Goal: Task Accomplishment & Management: Use online tool/utility

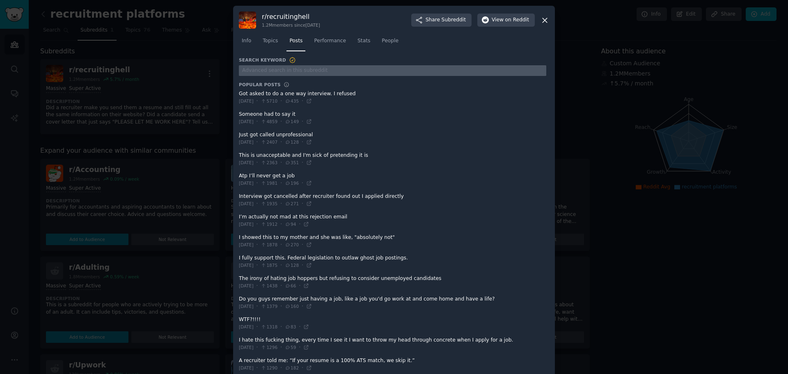
click at [303, 69] on input "text" at bounding box center [392, 70] width 307 height 11
type input "improvments"
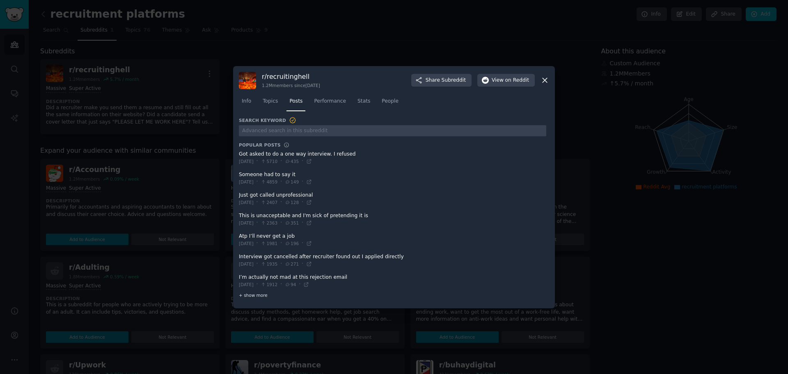
click at [258, 299] on div "+ show more" at bounding box center [392, 295] width 307 height 9
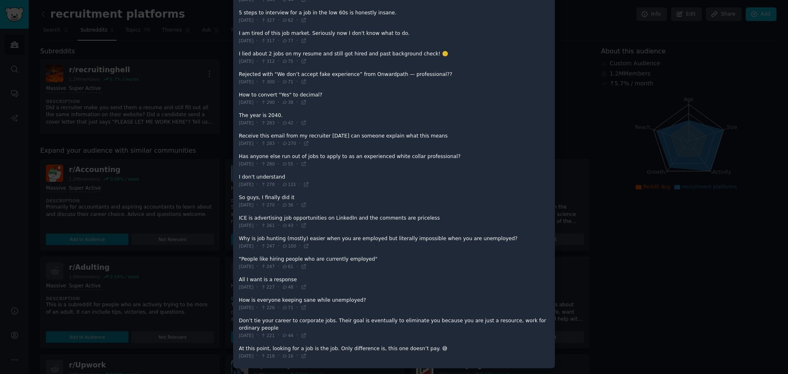
scroll to position [676, 0]
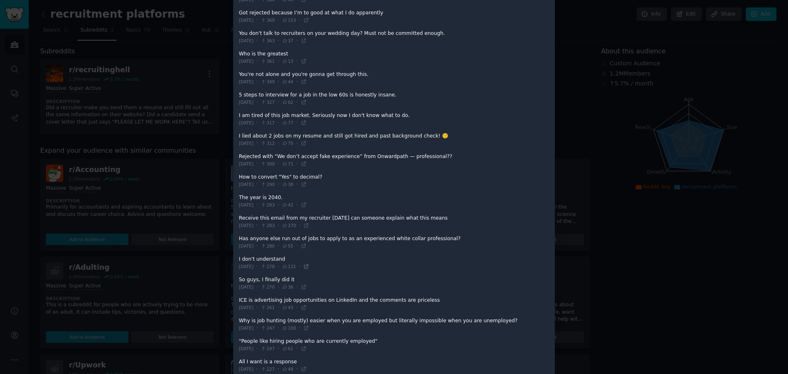
click at [309, 268] on icon at bounding box center [306, 266] width 6 height 6
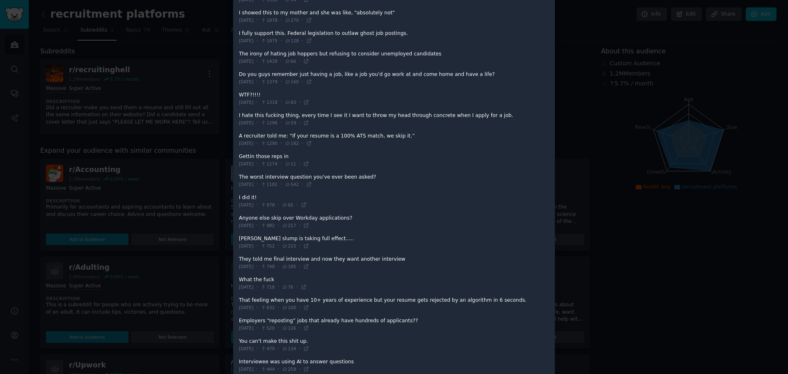
scroll to position [0, 0]
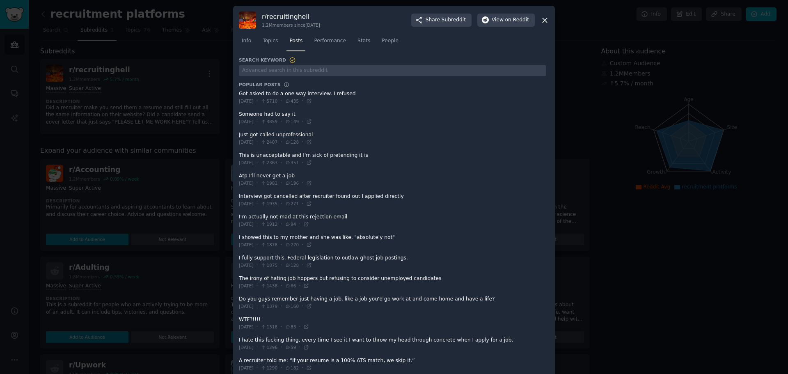
click at [547, 22] on icon at bounding box center [544, 20] width 9 height 9
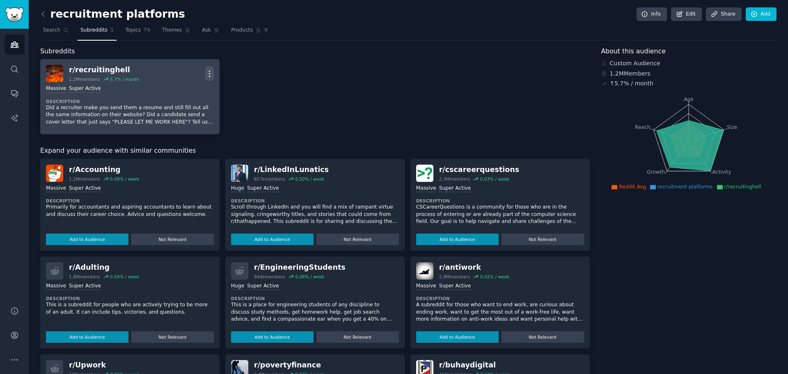
click at [207, 75] on icon "button" at bounding box center [209, 73] width 9 height 9
click at [181, 107] on p "Delete" at bounding box center [177, 105] width 19 height 9
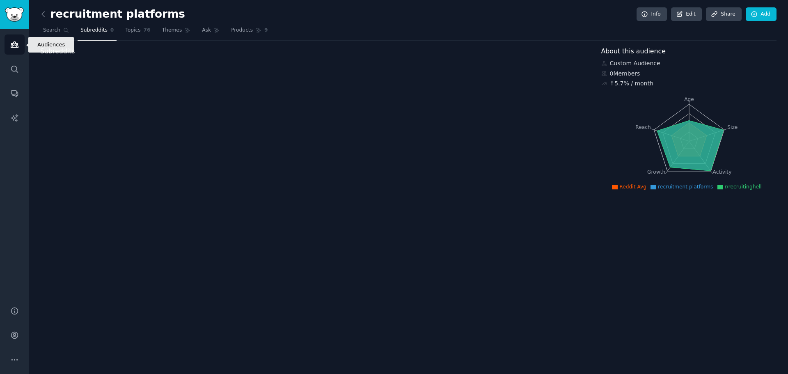
click at [13, 43] on icon "Sidebar" at bounding box center [14, 45] width 7 height 6
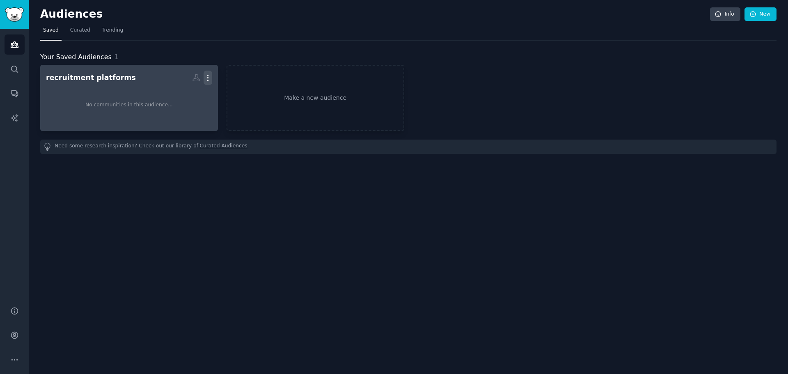
click at [210, 81] on icon "button" at bounding box center [207, 77] width 9 height 9
click at [173, 95] on icon at bounding box center [169, 95] width 9 height 9
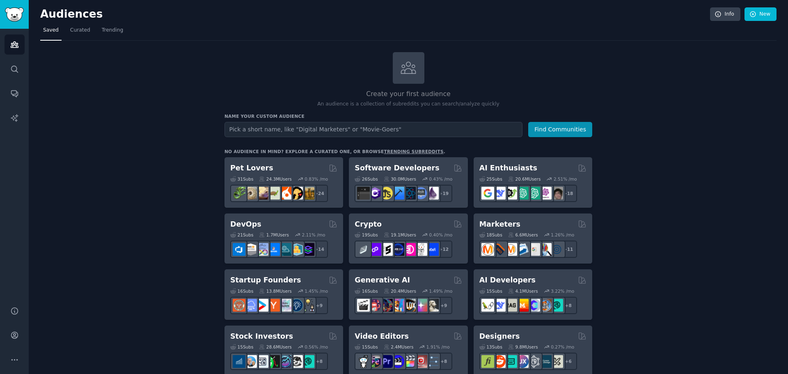
click at [343, 128] on input "text" at bounding box center [373, 129] width 298 height 15
type input "h"
click at [572, 126] on button "Find Communities" at bounding box center [560, 129] width 64 height 15
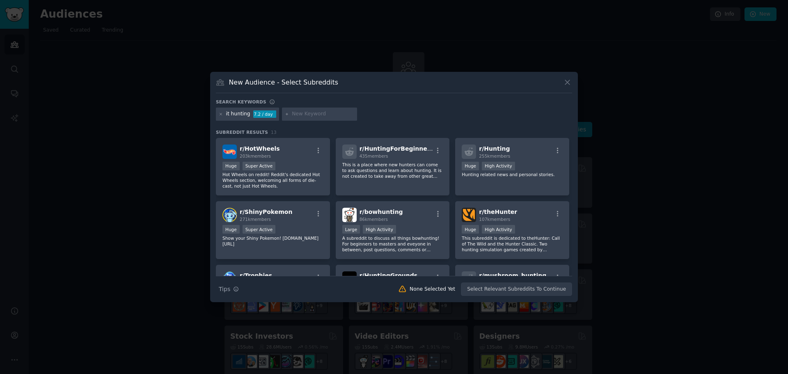
click at [569, 82] on icon at bounding box center [567, 82] width 9 height 9
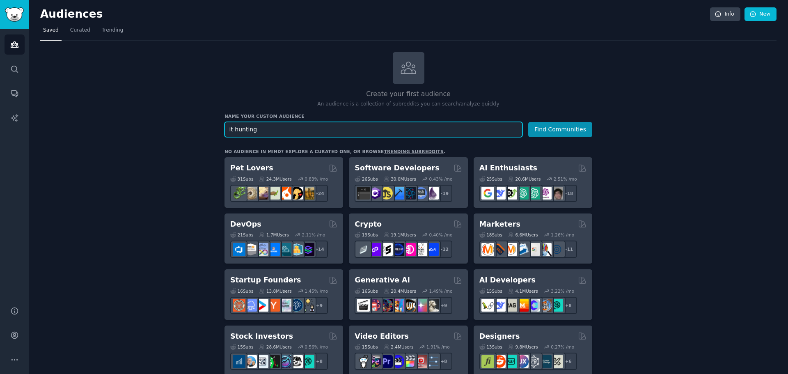
drag, startPoint x: 271, startPoint y: 129, endPoint x: 215, endPoint y: 129, distance: 55.4
type input "hireing"
click at [528, 122] on button "Find Communities" at bounding box center [560, 129] width 64 height 15
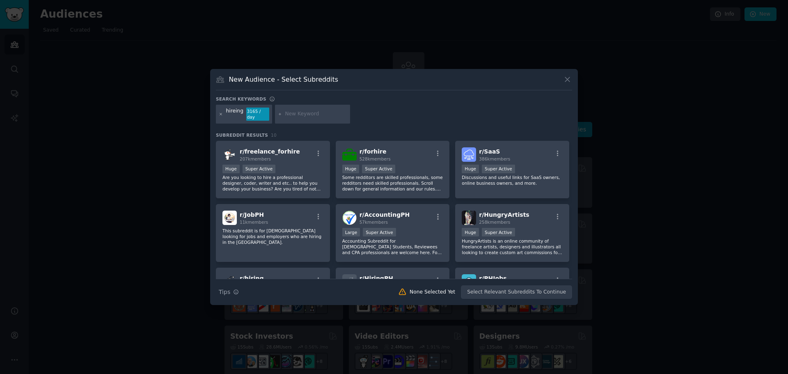
click at [219, 116] on icon at bounding box center [221, 114] width 5 height 5
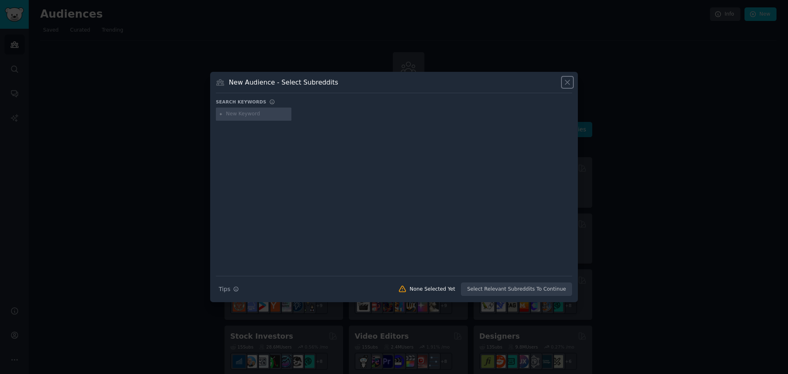
click at [567, 82] on icon at bounding box center [567, 82] width 9 height 9
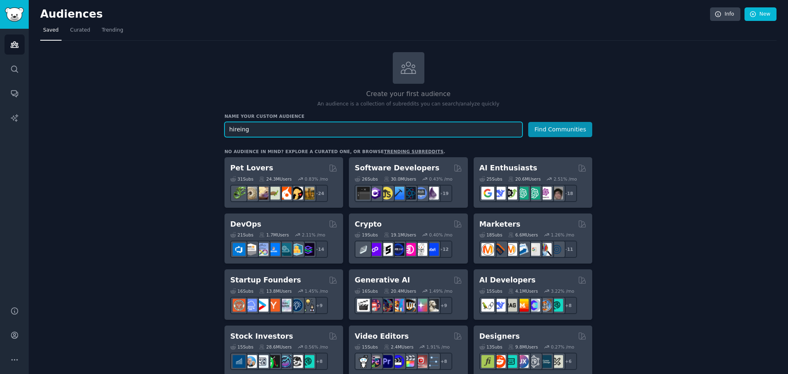
drag, startPoint x: 265, startPoint y: 128, endPoint x: 222, endPoint y: 129, distance: 43.5
type input "Human recourses"
click at [528, 122] on button "Find Communities" at bounding box center [560, 129] width 64 height 15
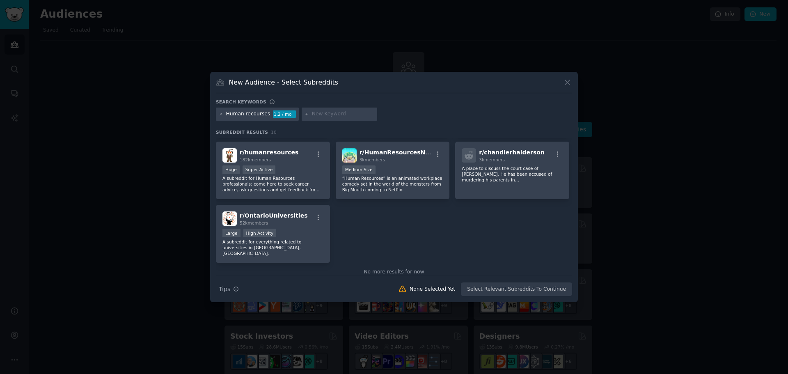
scroll to position [82, 0]
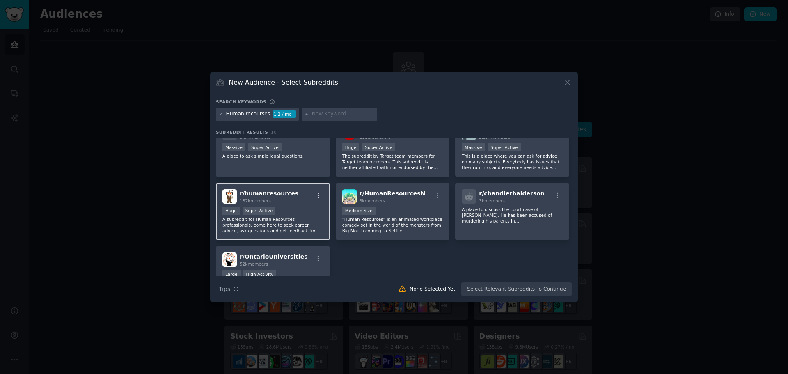
click at [317, 196] on icon "button" at bounding box center [318, 195] width 7 height 7
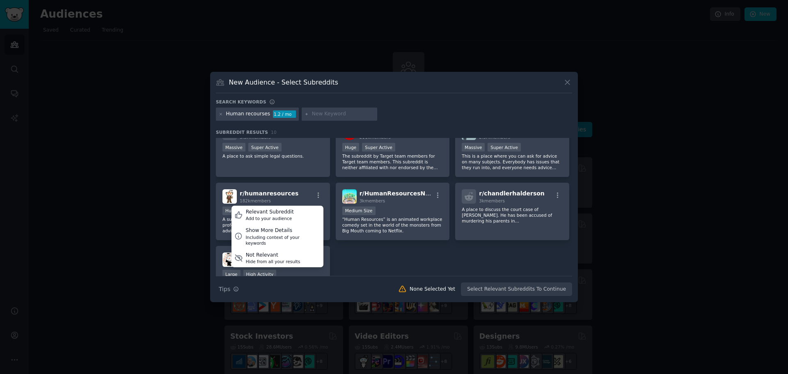
click at [381, 263] on div "r/ BigMouth 91k members Large High Activity A subreddit dedicated to the TV sho…" at bounding box center [394, 180] width 356 height 248
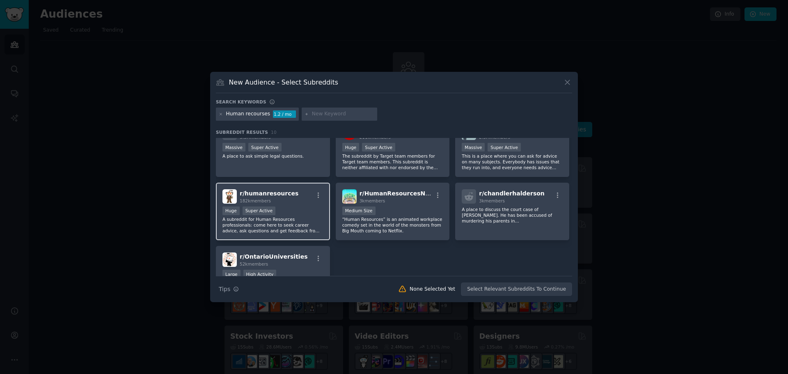
click at [301, 220] on p "A subreddit for Human Resources professionals: come here to seek career advice,…" at bounding box center [272, 224] width 101 height 17
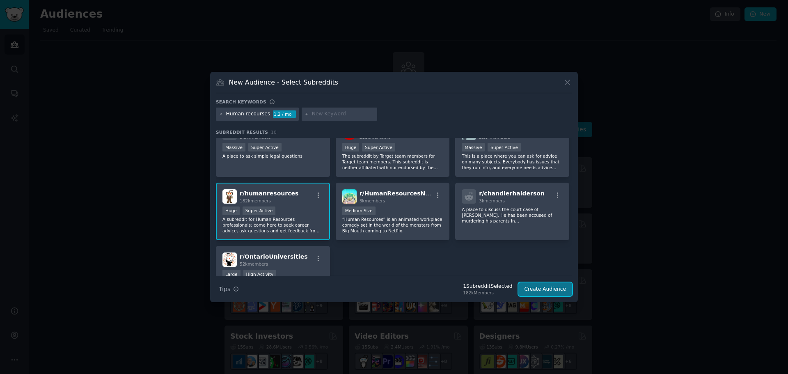
click at [546, 288] on button "Create Audience" at bounding box center [545, 289] width 54 height 14
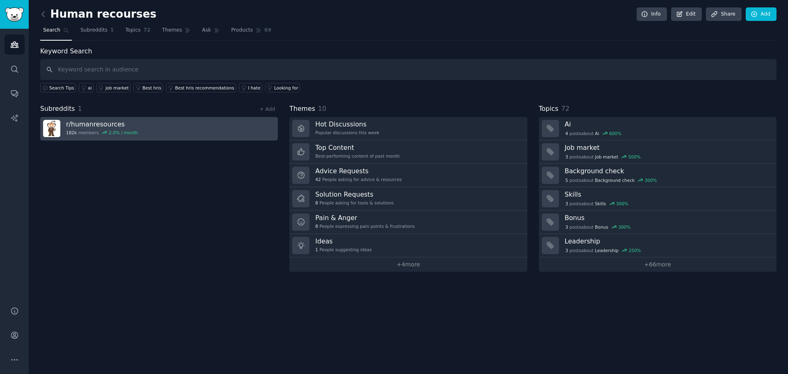
click at [150, 131] on link "r/ humanresources 182k members 2.0 % / month" at bounding box center [159, 128] width 238 height 23
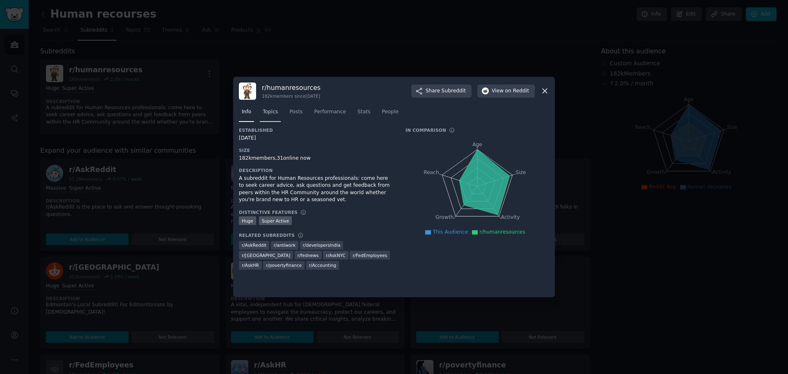
click at [269, 112] on span "Topics" at bounding box center [270, 111] width 15 height 7
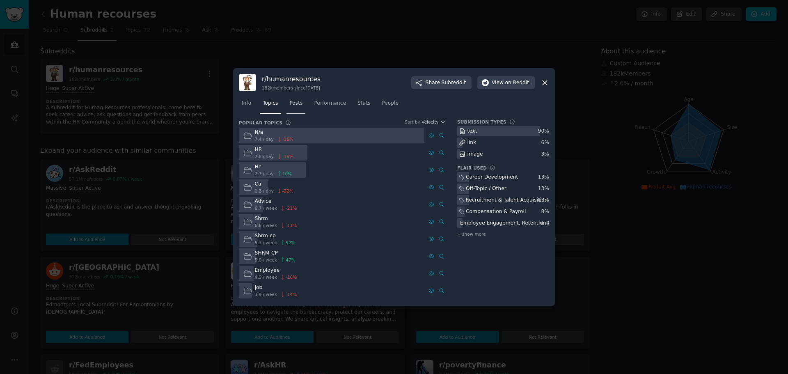
click at [291, 103] on span "Posts" at bounding box center [295, 103] width 13 height 7
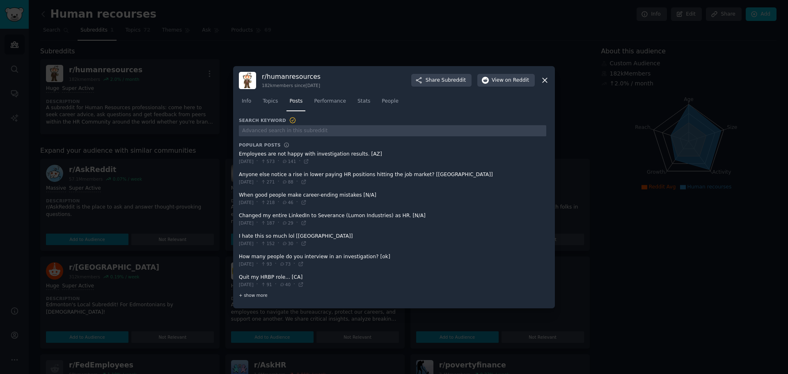
click at [254, 297] on span "+ show more" at bounding box center [253, 295] width 29 height 6
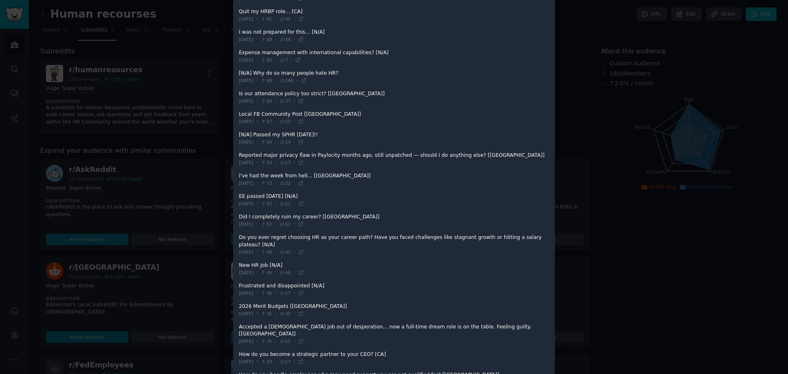
scroll to position [246, 0]
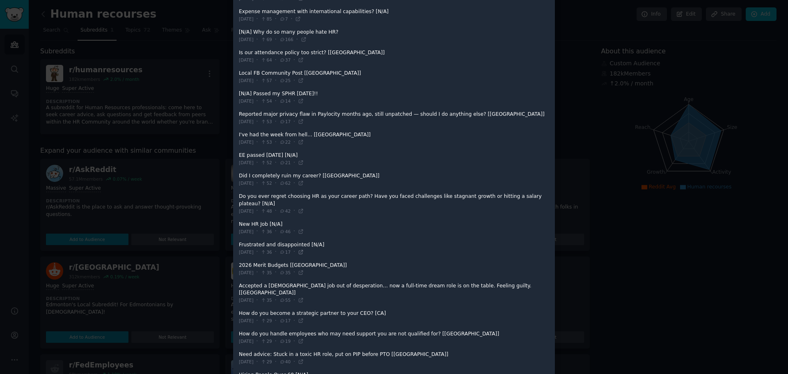
click at [304, 249] on icon at bounding box center [301, 252] width 6 height 6
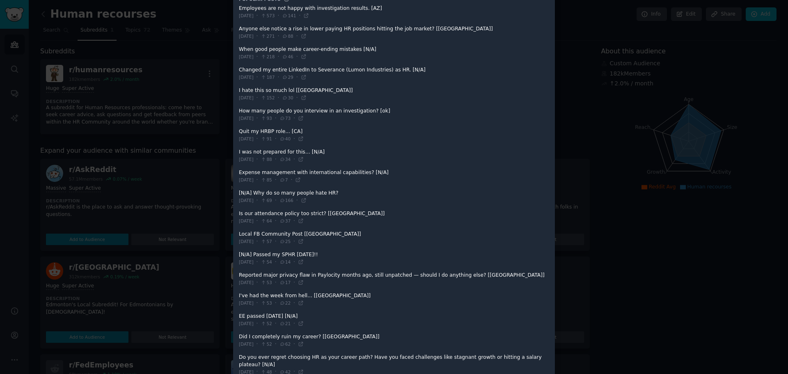
scroll to position [0, 0]
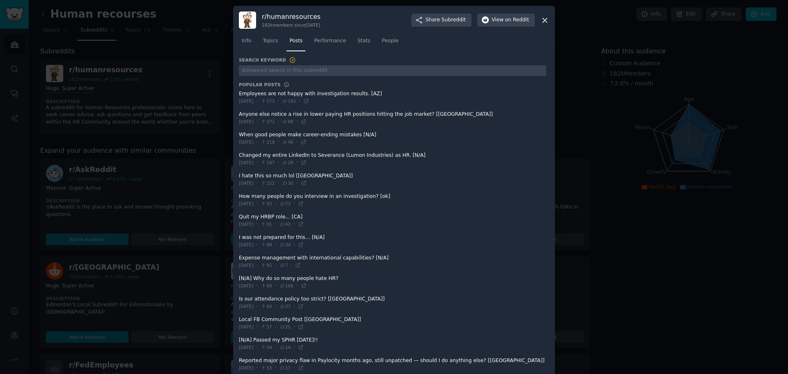
click at [546, 21] on icon at bounding box center [544, 20] width 9 height 9
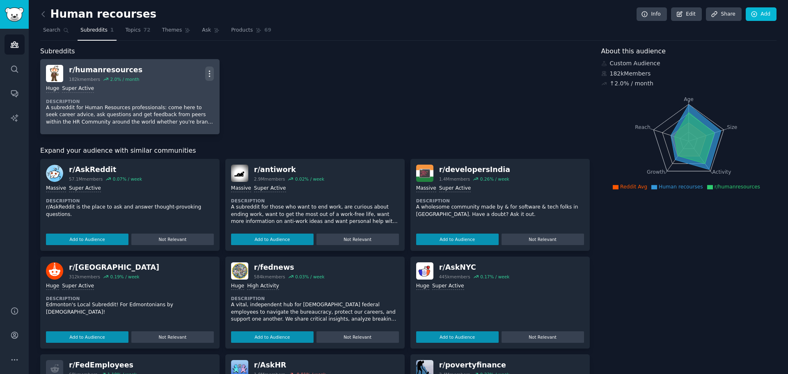
click at [210, 74] on icon "button" at bounding box center [209, 73] width 9 height 9
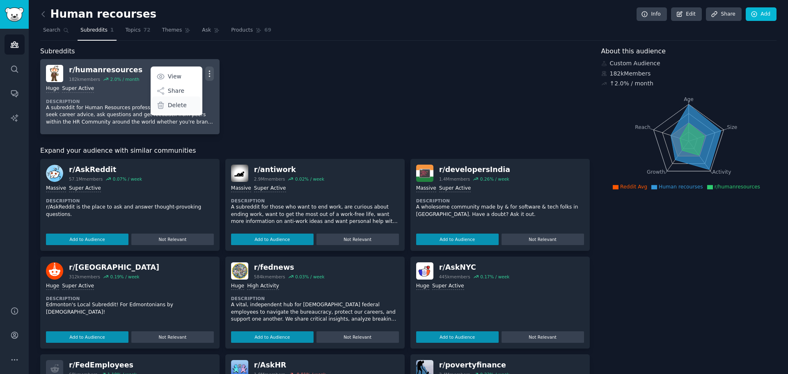
click at [184, 107] on div "Delete" at bounding box center [176, 104] width 49 height 17
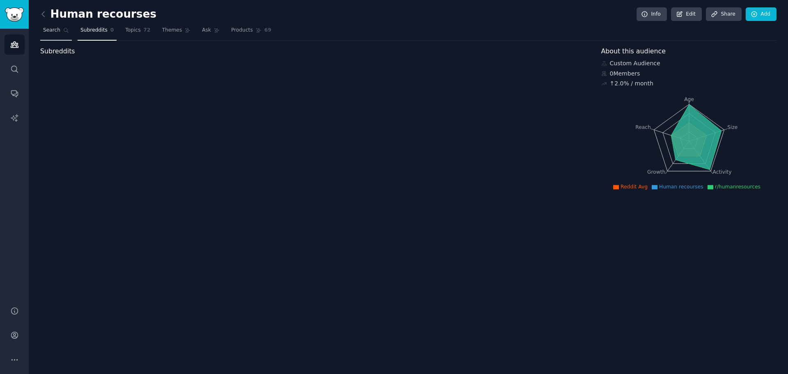
click at [53, 30] on span "Search" at bounding box center [51, 30] width 17 height 7
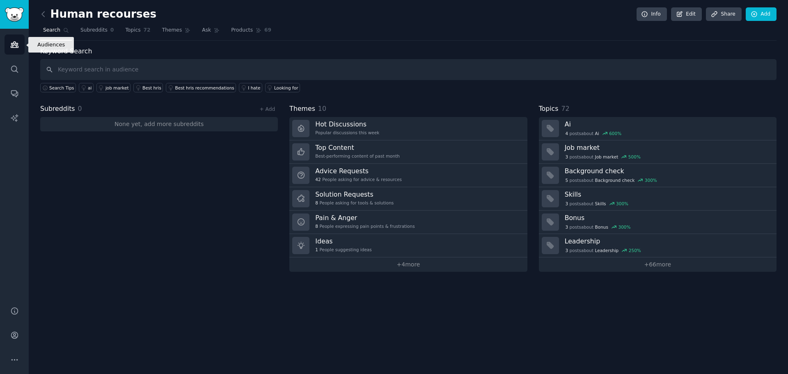
click at [18, 49] on link "Audiences" at bounding box center [15, 44] width 20 height 20
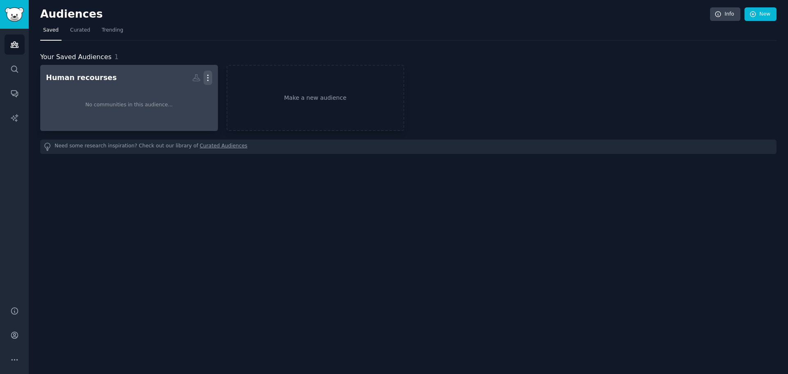
click at [204, 75] on icon "button" at bounding box center [207, 77] width 9 height 9
click at [187, 96] on p "Delete" at bounding box center [185, 95] width 19 height 9
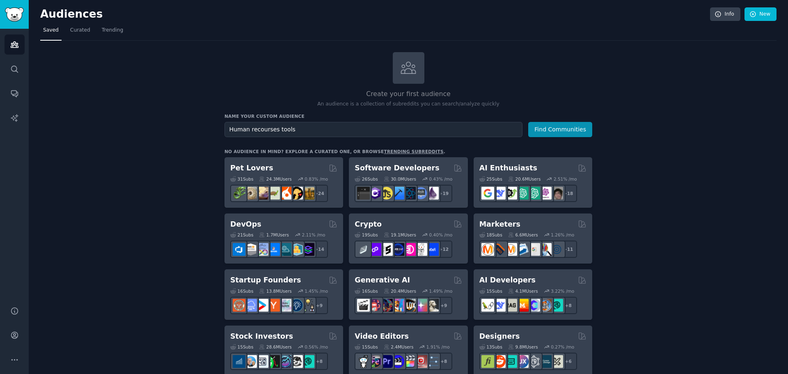
click at [528, 122] on button "Find Communities" at bounding box center [560, 129] width 64 height 15
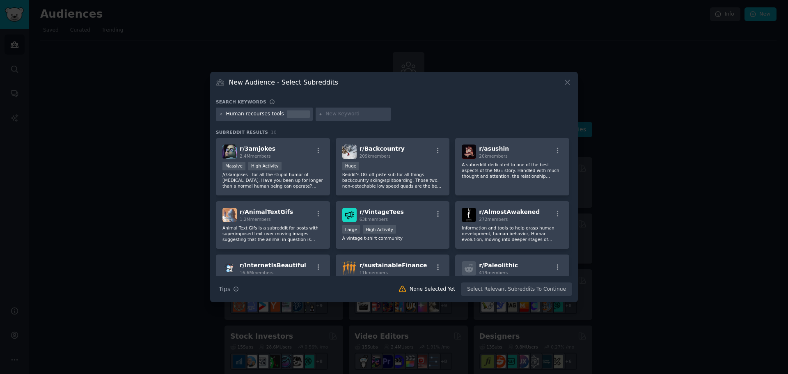
click at [564, 82] on icon at bounding box center [567, 82] width 9 height 9
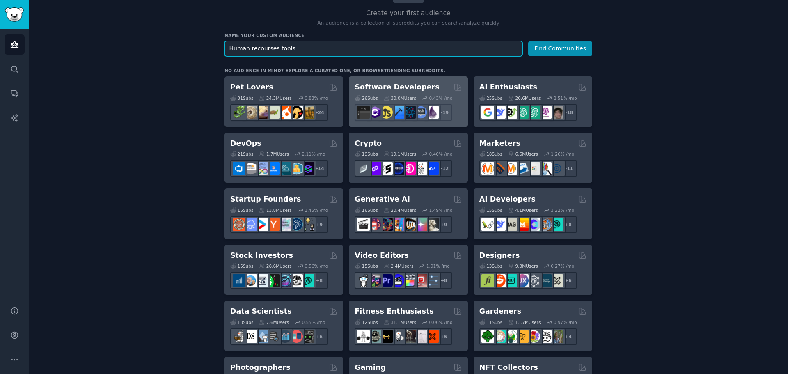
scroll to position [80, 0]
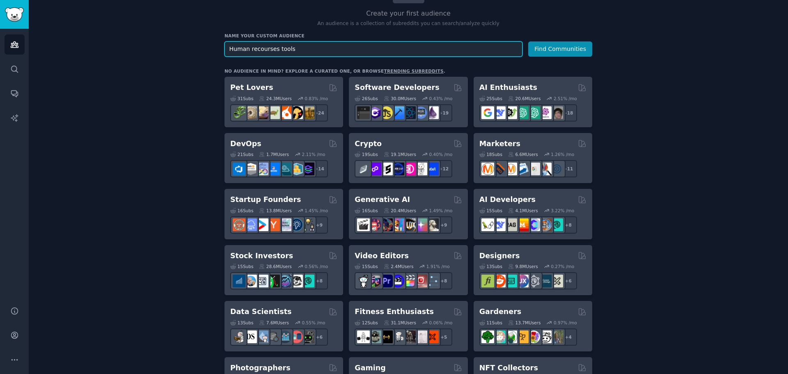
click at [296, 50] on input "Human recourses tools" at bounding box center [373, 48] width 298 height 15
type input "H"
type input "recruitment"
click at [528, 41] on button "Find Communities" at bounding box center [560, 48] width 64 height 15
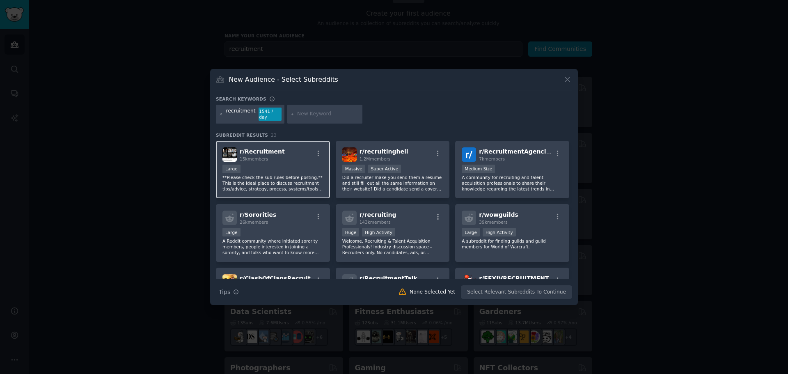
click at [277, 170] on div "Large" at bounding box center [272, 170] width 101 height 10
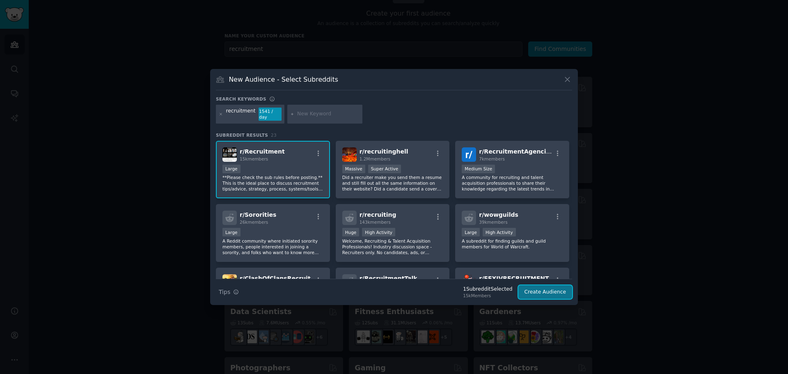
click at [535, 290] on button "Create Audience" at bounding box center [545, 292] width 54 height 14
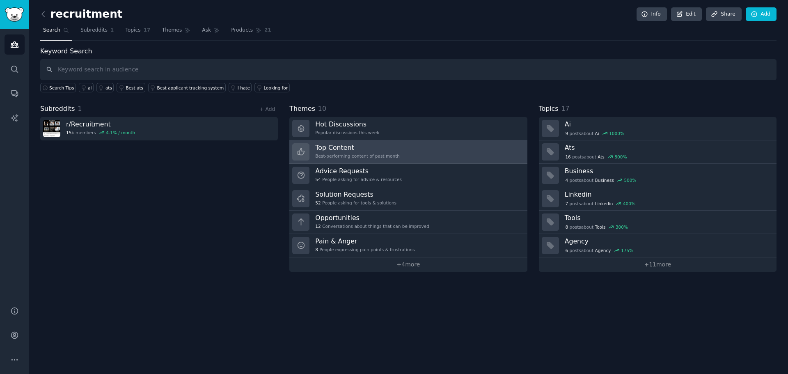
click at [352, 151] on h3 "Top Content" at bounding box center [357, 147] width 85 height 9
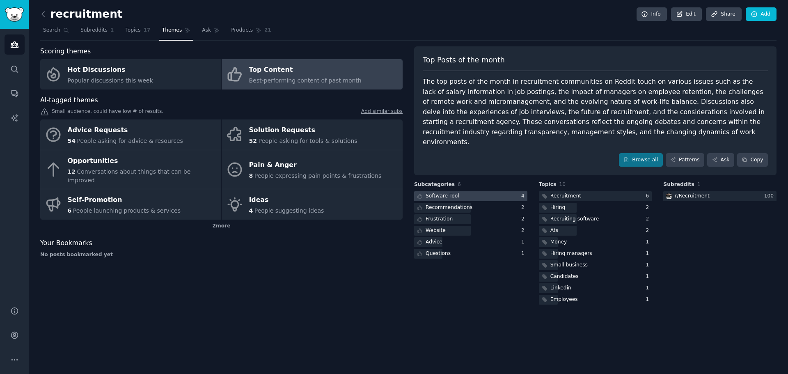
click at [446, 192] on div "Software Tool" at bounding box center [442, 195] width 34 height 7
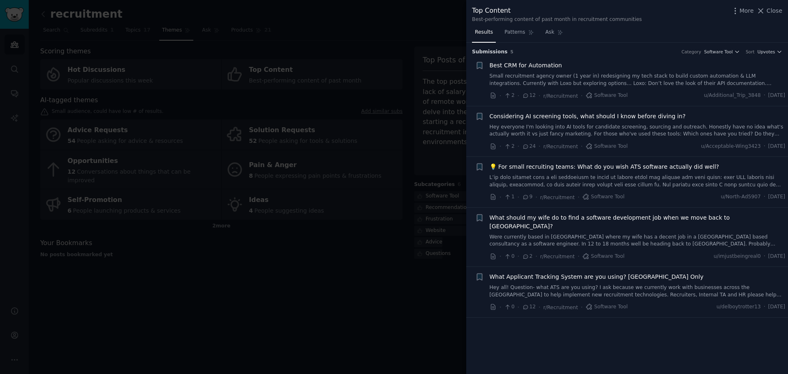
drag, startPoint x: 584, startPoint y: 168, endPoint x: 549, endPoint y: 167, distance: 35.3
click at [549, 167] on span "💡 For small recruiting teams: What do you wish ATS software actually did well?" at bounding box center [604, 166] width 230 height 9
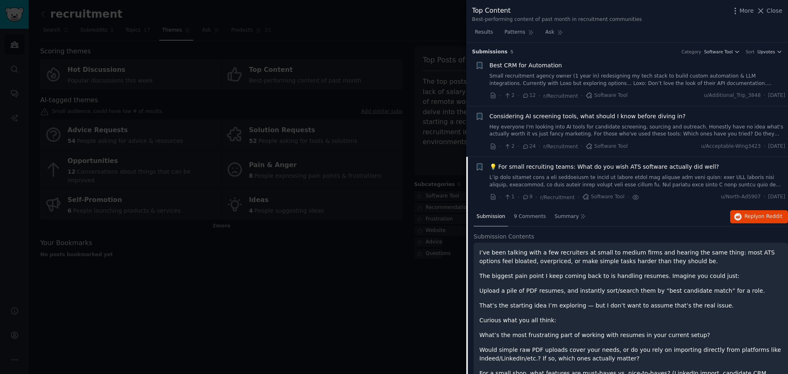
click at [565, 119] on span "Considering AI screening tools, what should I know before diving in?" at bounding box center [587, 116] width 196 height 9
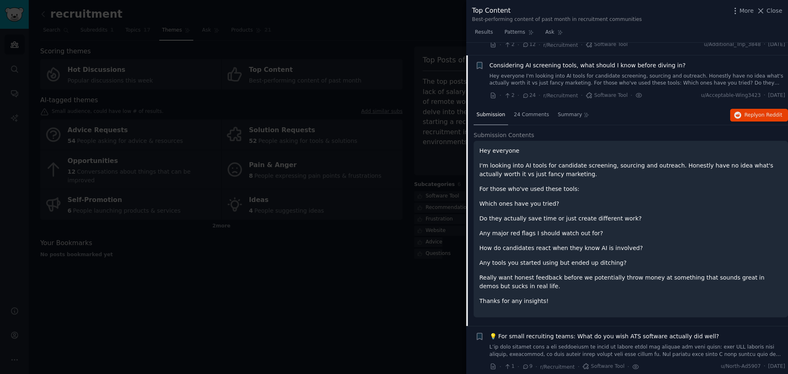
scroll to position [64, 0]
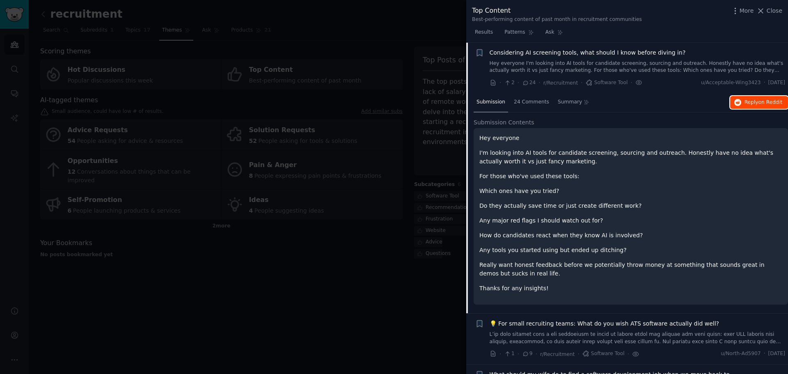
click at [764, 104] on span "on Reddit" at bounding box center [770, 102] width 24 height 6
click at [776, 9] on span "Close" at bounding box center [774, 11] width 16 height 9
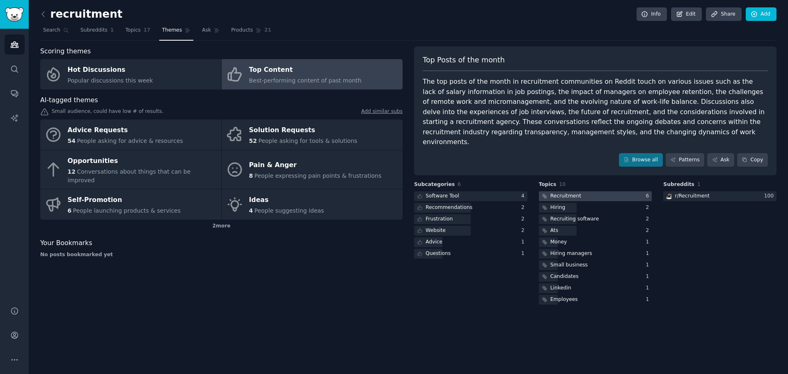
click at [574, 192] on div "Recruitment" at bounding box center [565, 195] width 31 height 7
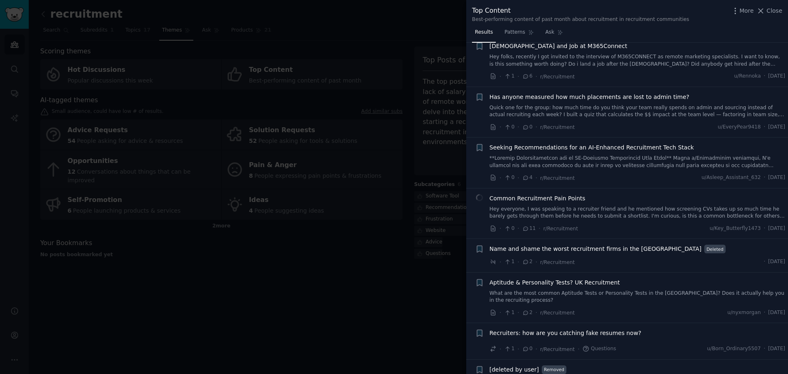
scroll to position [123, 0]
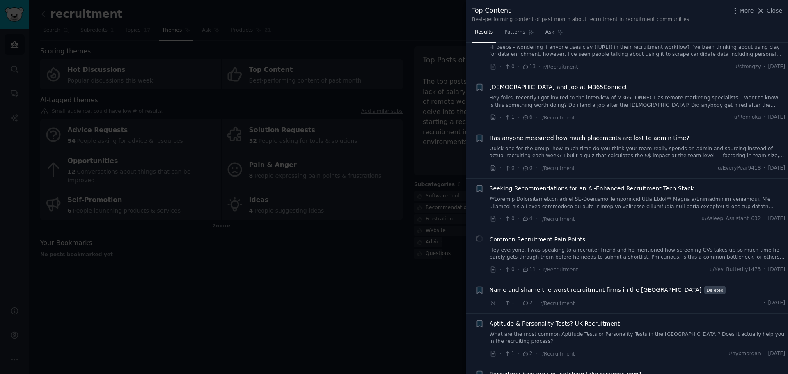
click at [537, 240] on span "Common Recruitment Pain Points" at bounding box center [537, 239] width 96 height 9
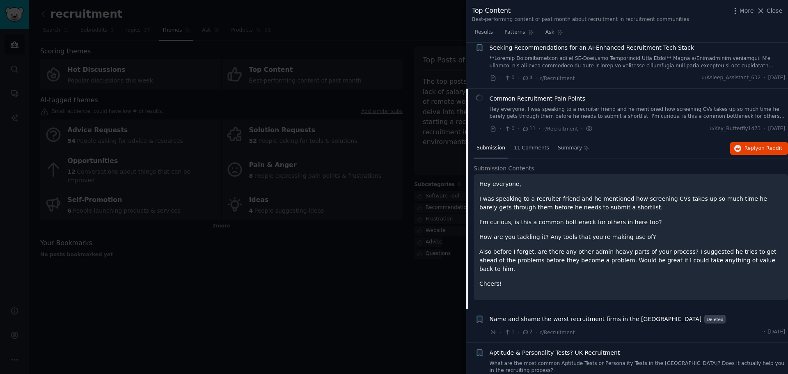
scroll to position [310, 0]
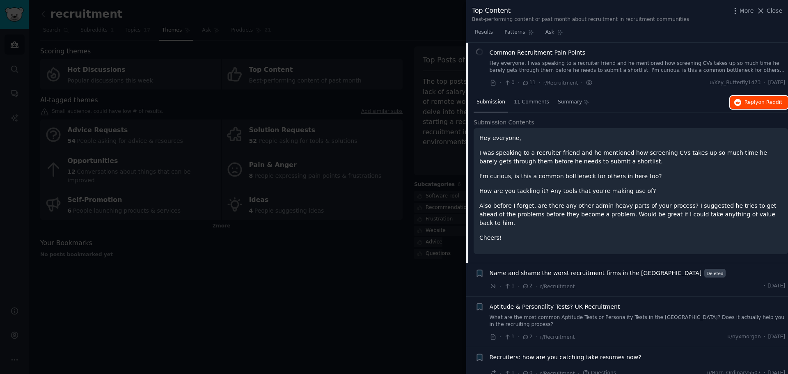
click at [749, 99] on span "Reply on Reddit" at bounding box center [763, 102] width 38 height 7
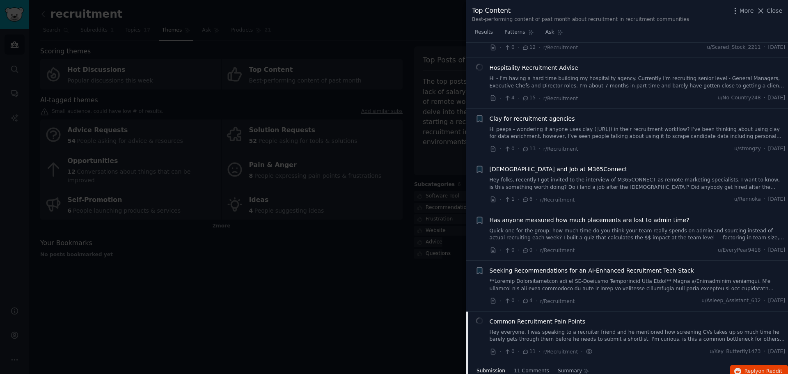
scroll to position [0, 0]
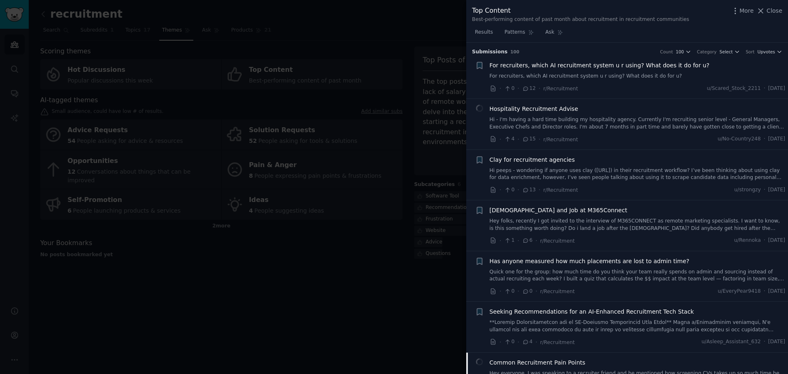
drag, startPoint x: 764, startPoint y: 9, endPoint x: 434, endPoint y: 66, distance: 335.6
click at [764, 9] on icon at bounding box center [760, 11] width 9 height 9
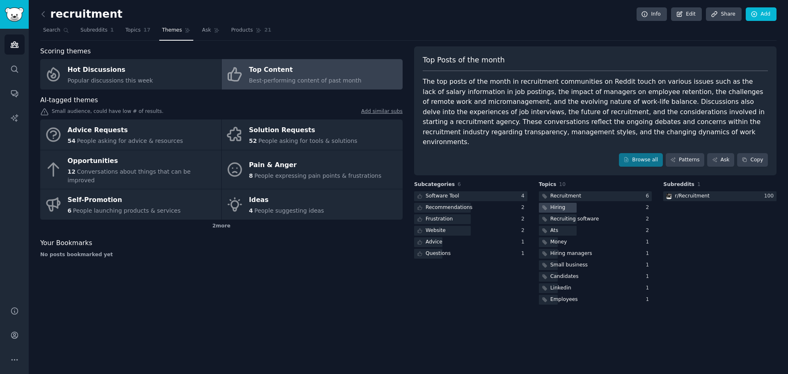
click at [564, 203] on div "Hiring" at bounding box center [553, 208] width 28 height 10
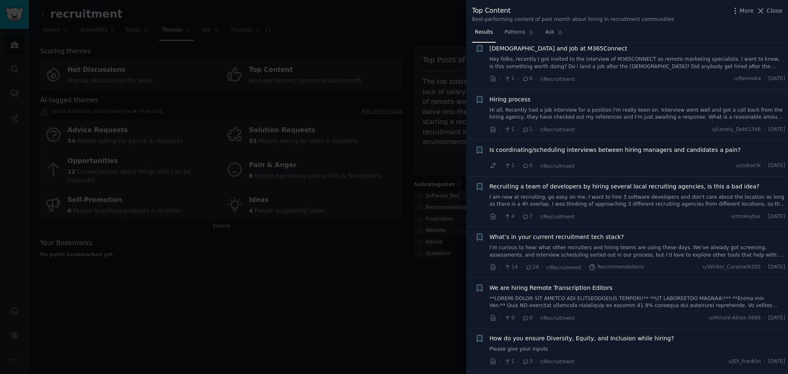
scroll to position [615, 0]
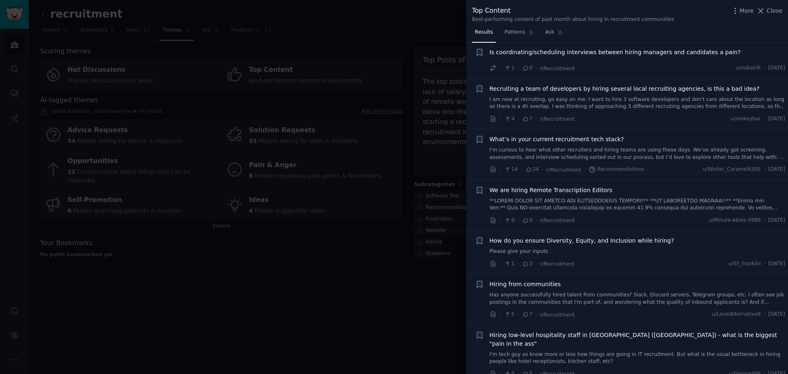
click at [568, 135] on span "What’s in your current recruitment tech stack?" at bounding box center [556, 139] width 135 height 9
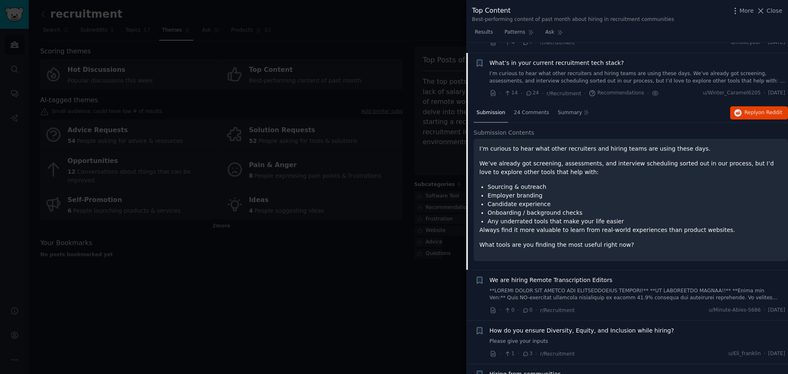
scroll to position [695, 0]
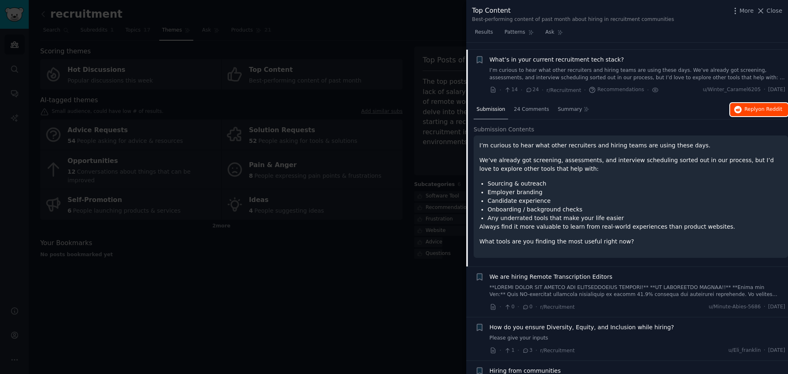
click at [760, 106] on span "on Reddit" at bounding box center [770, 109] width 24 height 6
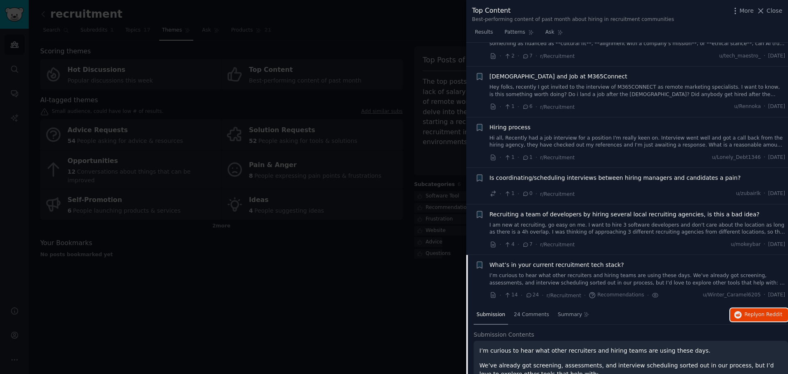
scroll to position [367, 0]
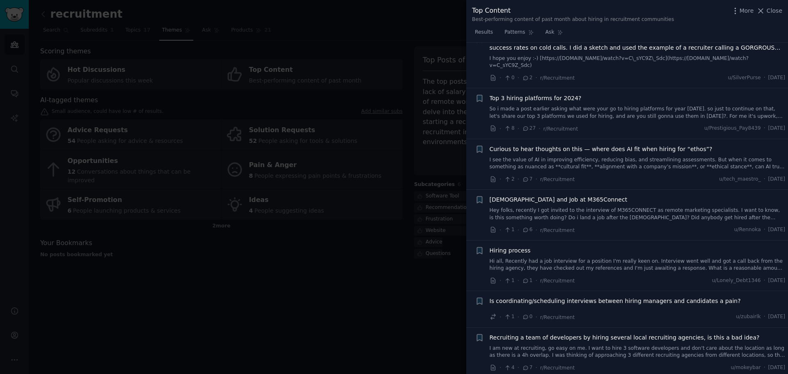
click at [347, 324] on div at bounding box center [394, 187] width 788 height 374
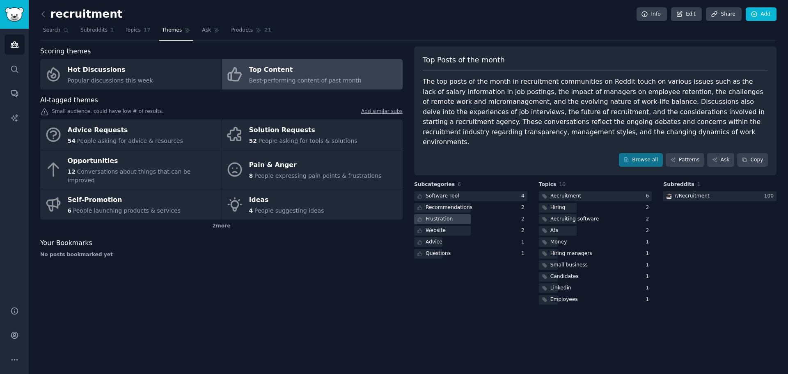
click at [438, 215] on div "Frustration" at bounding box center [438, 218] width 27 height 7
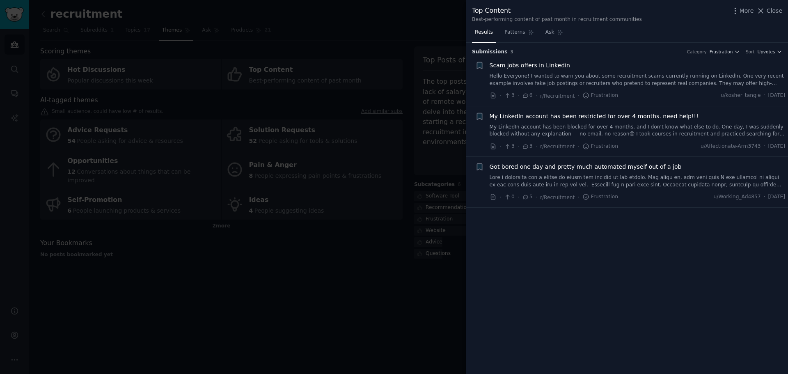
click at [357, 301] on div at bounding box center [394, 187] width 788 height 374
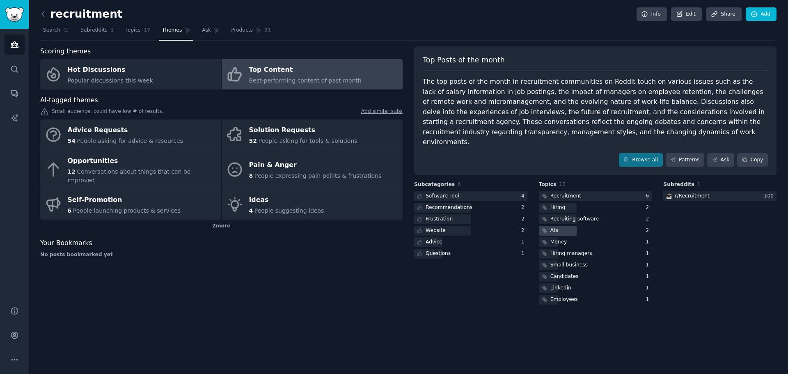
click at [562, 226] on div at bounding box center [558, 231] width 38 height 10
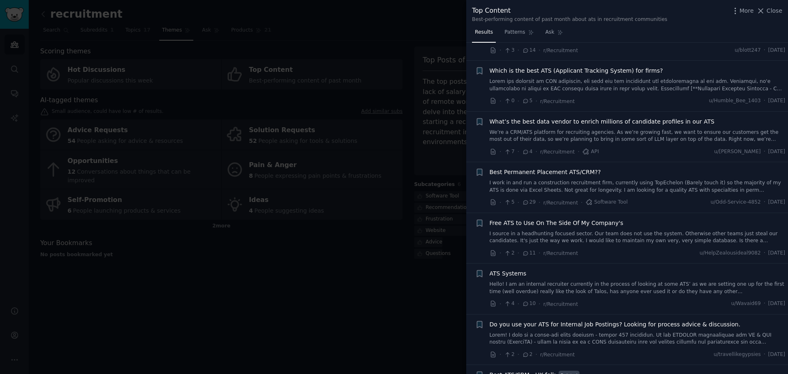
scroll to position [82, 0]
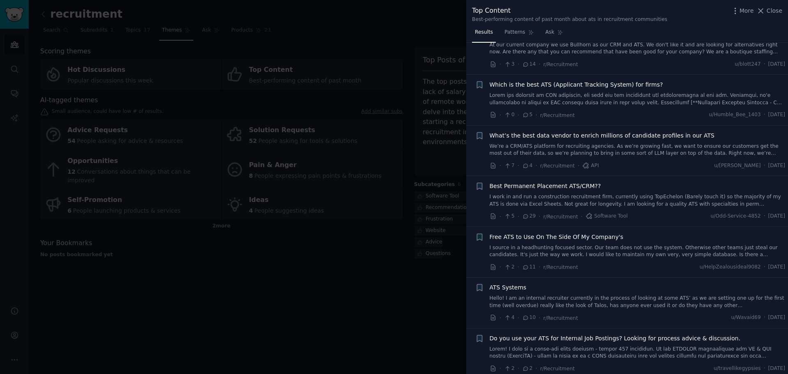
click at [370, 298] on div at bounding box center [394, 187] width 788 height 374
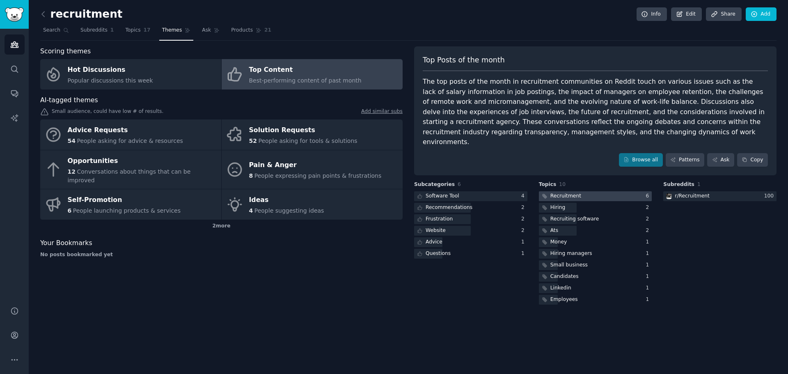
click at [590, 191] on div at bounding box center [595, 196] width 113 height 10
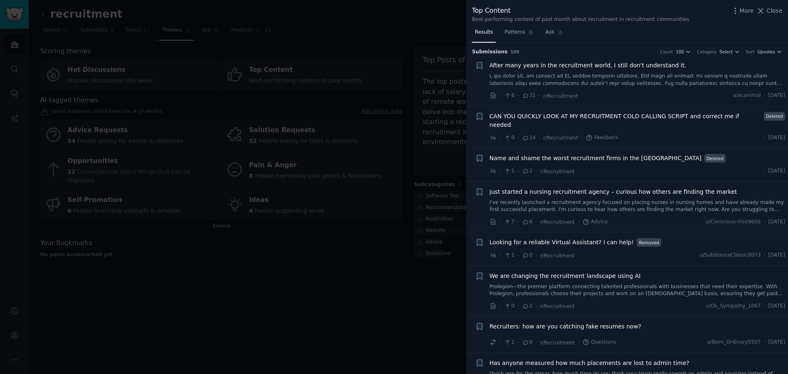
click at [560, 63] on span "After many years in the recruitment world, I still don't understand it." at bounding box center [587, 65] width 197 height 9
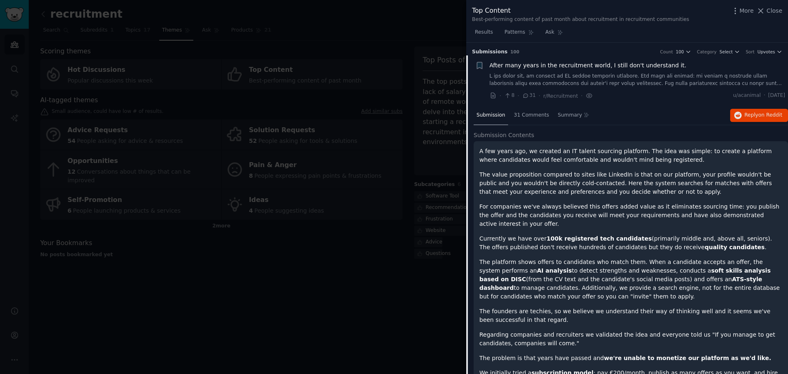
click at [353, 290] on div at bounding box center [394, 187] width 788 height 374
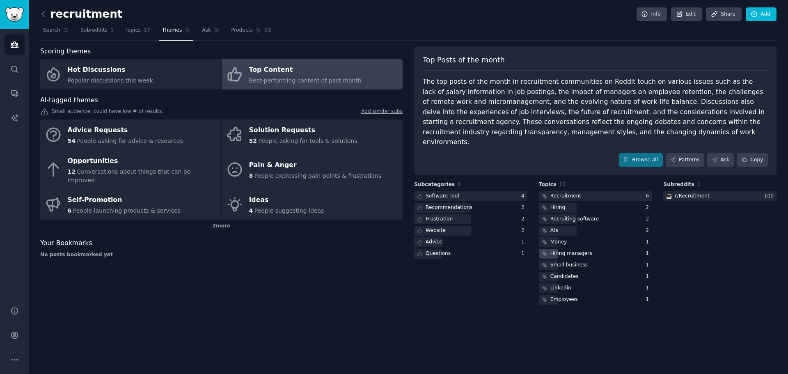
click at [570, 250] on div "Hiring managers" at bounding box center [571, 253] width 42 height 7
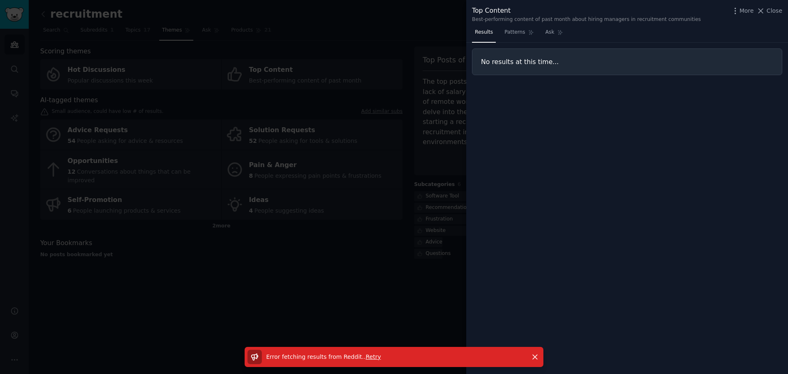
click at [296, 323] on div at bounding box center [394, 187] width 788 height 374
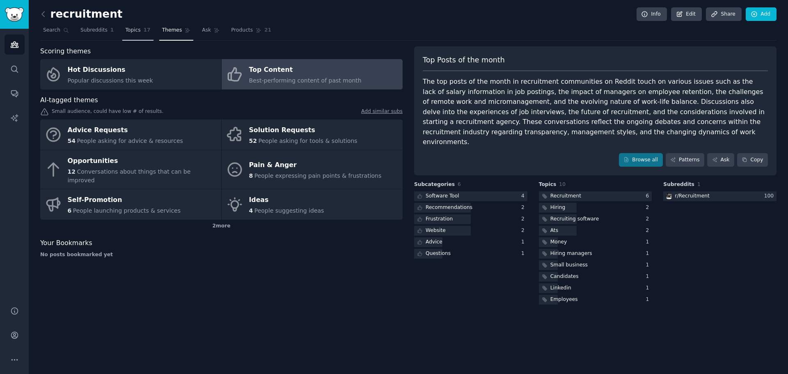
click at [122, 31] on link "Topics 17" at bounding box center [137, 32] width 31 height 17
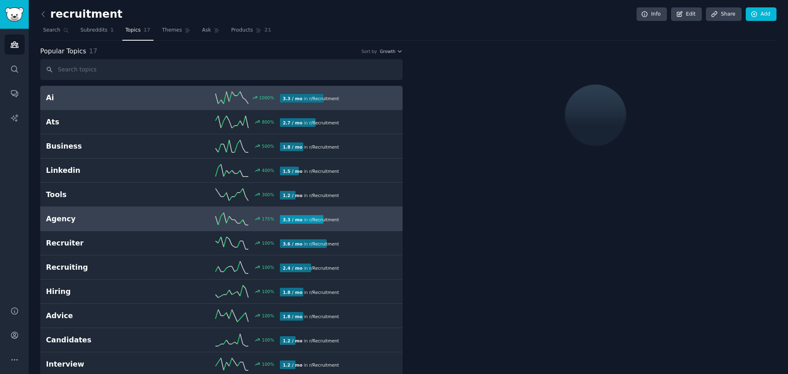
scroll to position [41, 0]
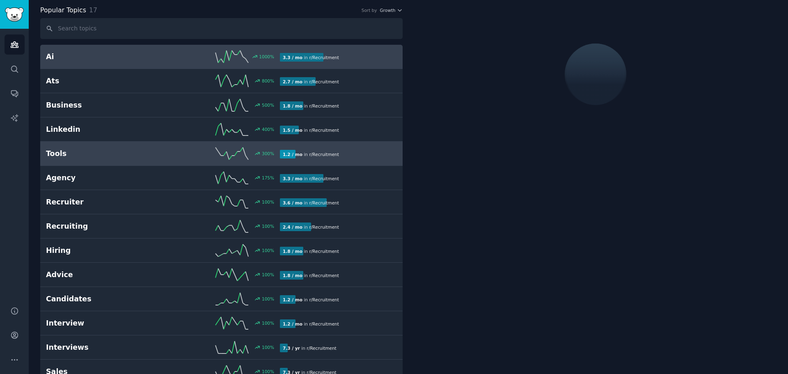
click at [87, 154] on h2 "Tools" at bounding box center [104, 154] width 117 height 10
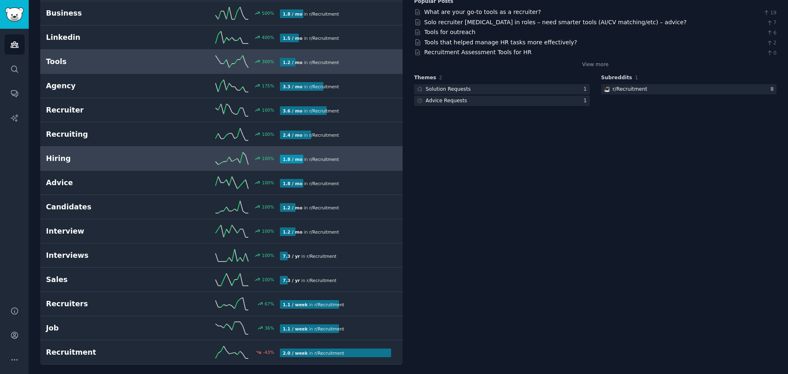
scroll to position [135, 0]
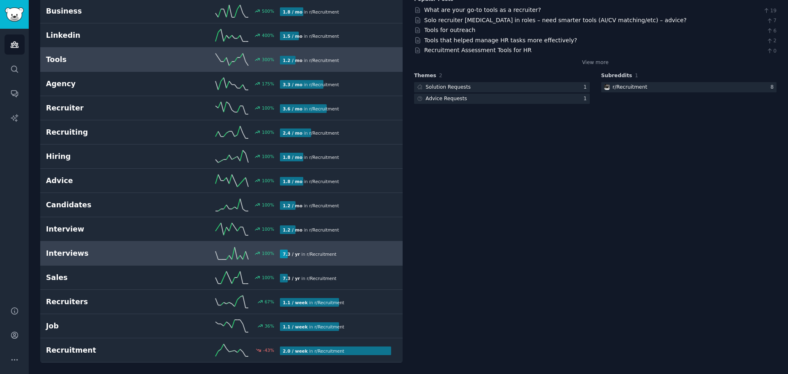
click at [71, 256] on h2 "Interviews" at bounding box center [104, 253] width 117 height 10
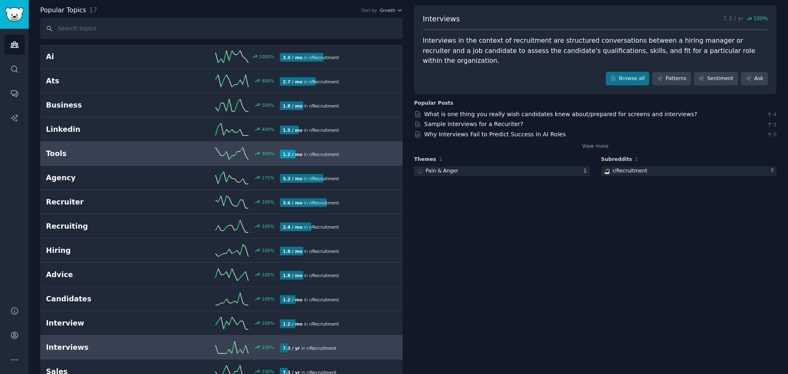
scroll to position [82, 0]
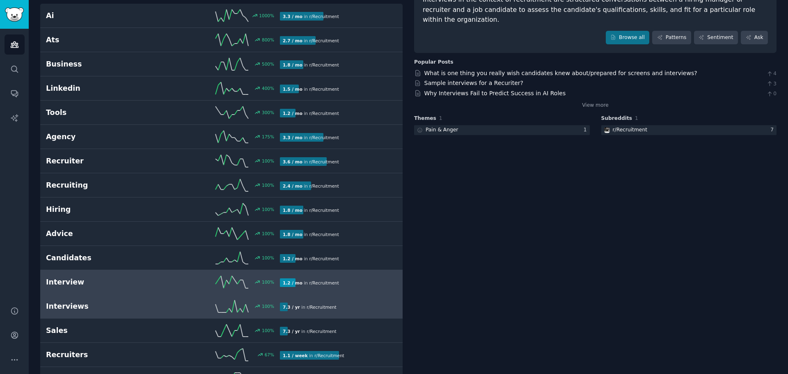
click at [132, 283] on h2 "Interview" at bounding box center [104, 282] width 117 height 10
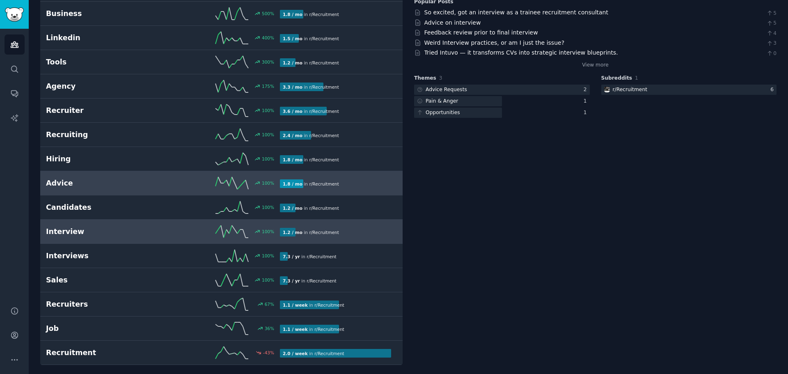
scroll to position [135, 0]
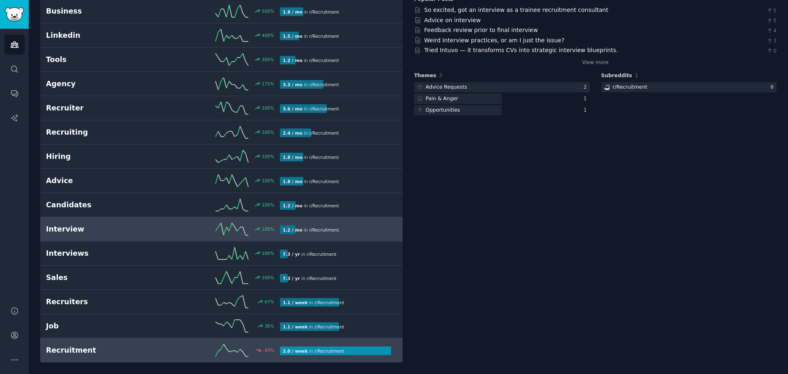
click at [148, 350] on h2 "Recruitment" at bounding box center [104, 350] width 117 height 10
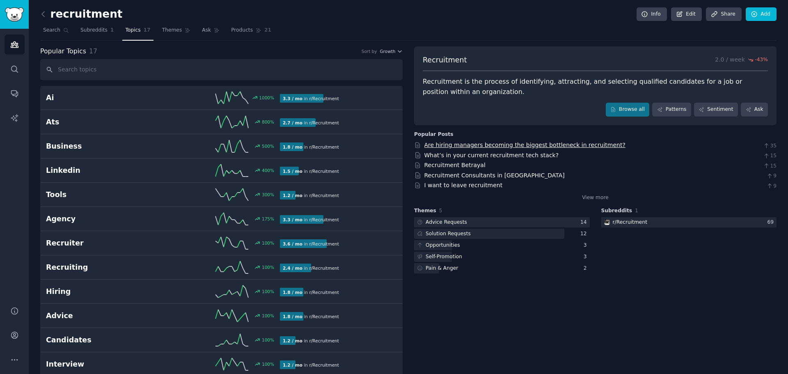
click at [482, 146] on link "Are hiring managers becoming the biggest bottleneck in recruitment?" at bounding box center [524, 145] width 201 height 7
